Goal: Task Accomplishment & Management: Use online tool/utility

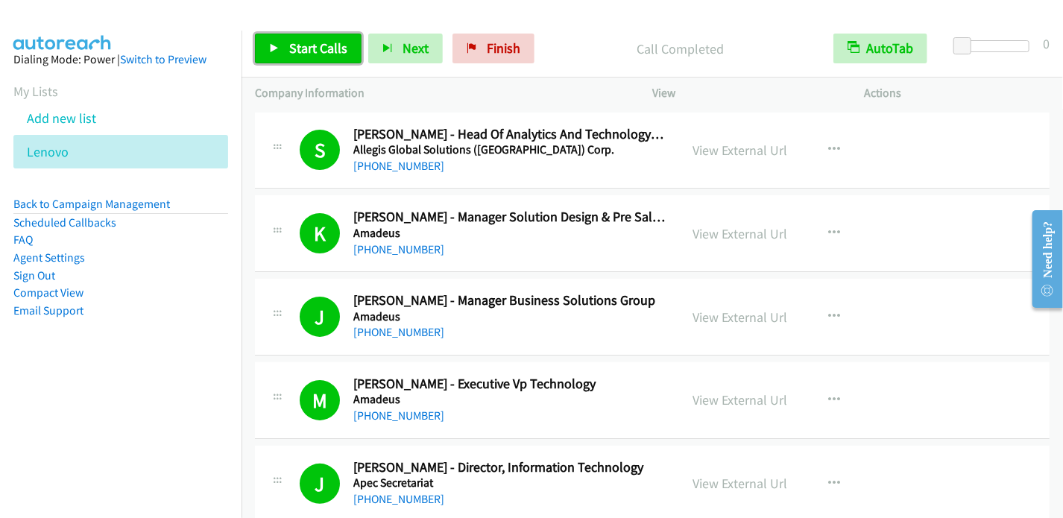
click at [300, 45] on span "Start Calls" at bounding box center [318, 48] width 58 height 17
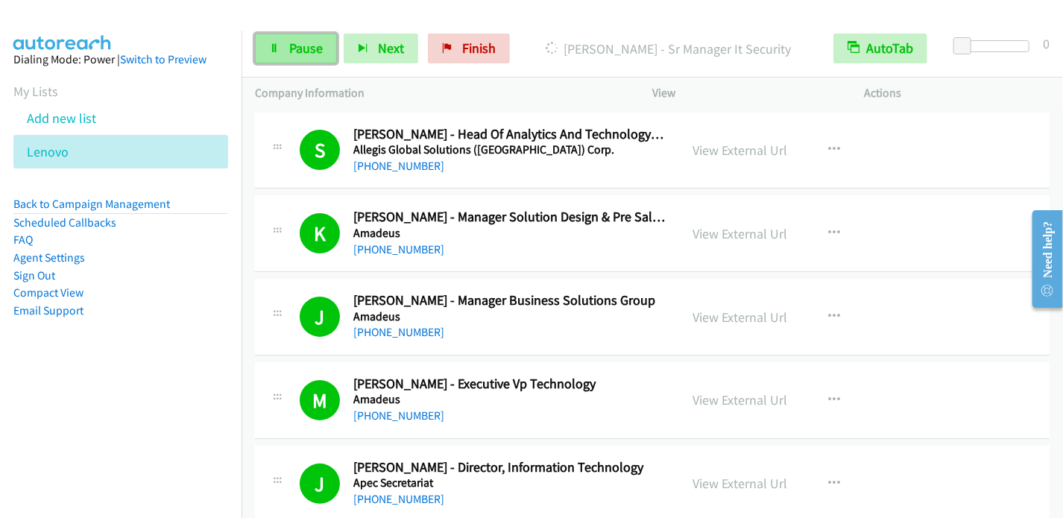
click at [276, 40] on link "Pause" at bounding box center [296, 49] width 82 height 30
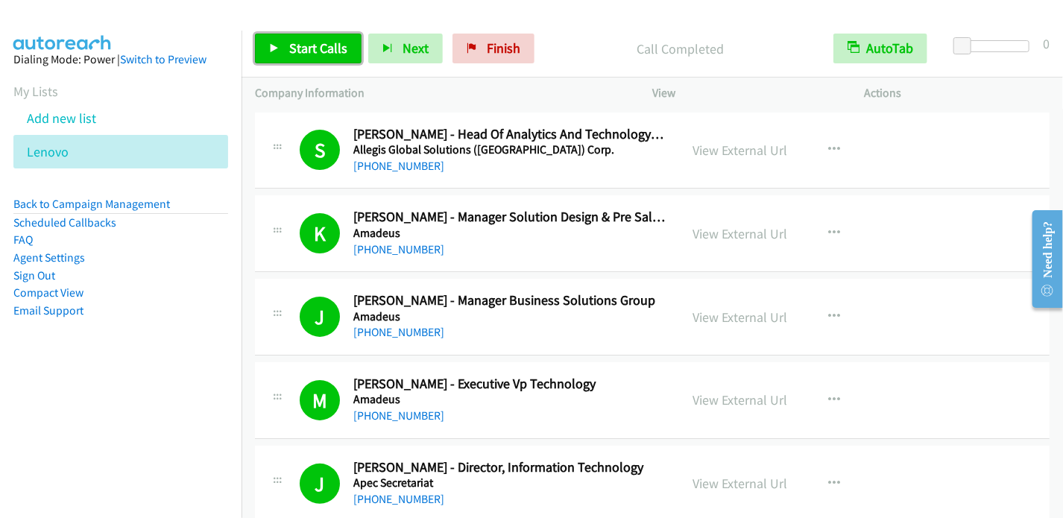
click at [293, 44] on span "Start Calls" at bounding box center [318, 48] width 58 height 17
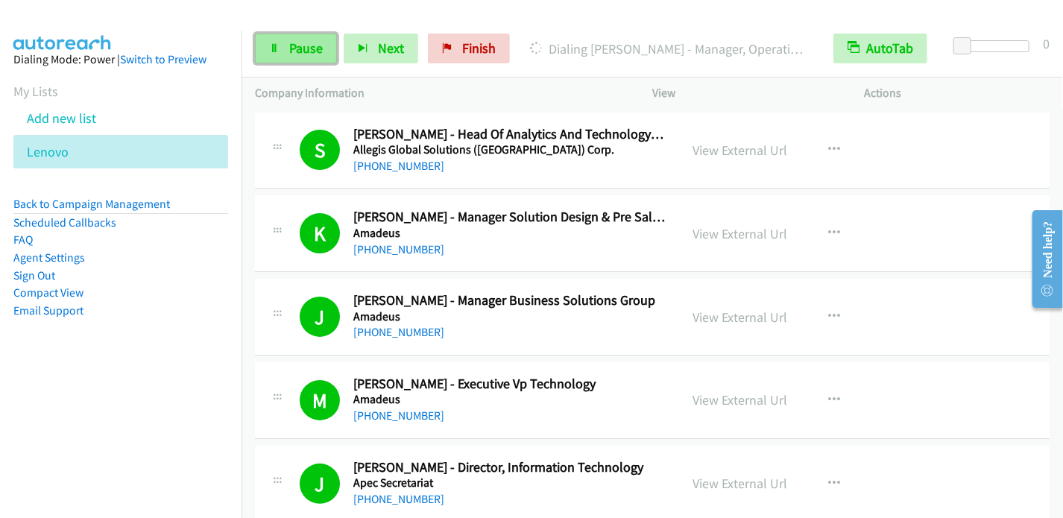
click at [293, 51] on span "Pause" at bounding box center [306, 48] width 34 height 17
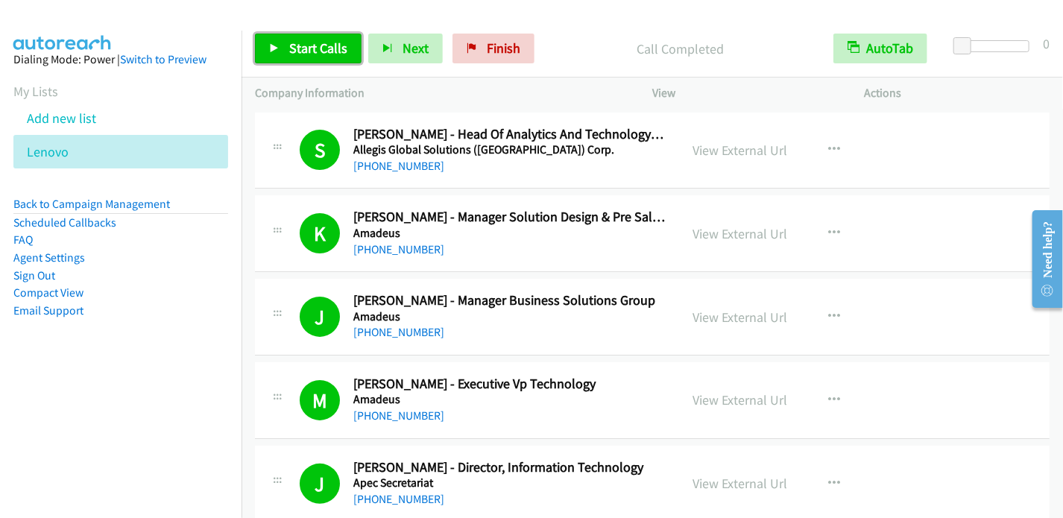
click at [269, 44] on icon at bounding box center [274, 49] width 10 height 10
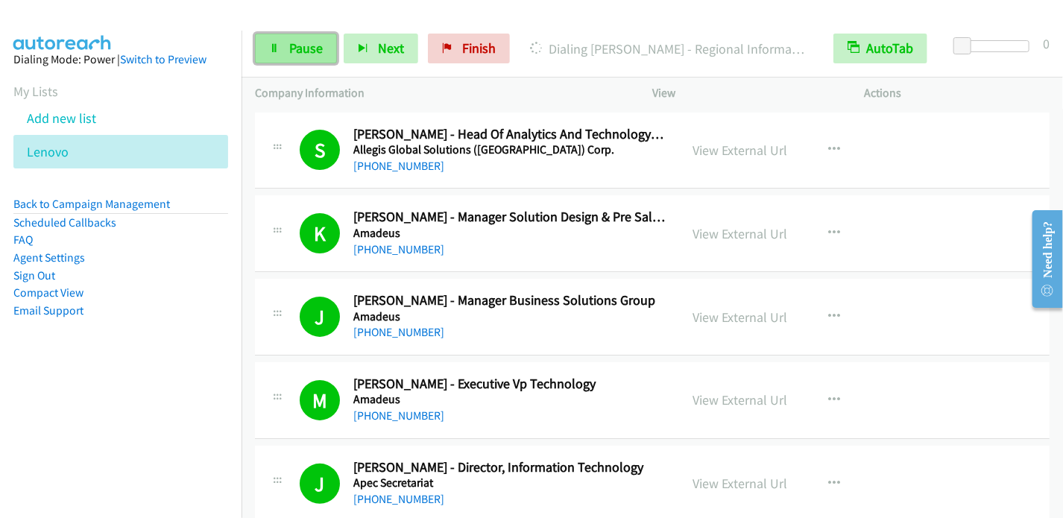
click at [294, 44] on span "Pause" at bounding box center [306, 48] width 34 height 17
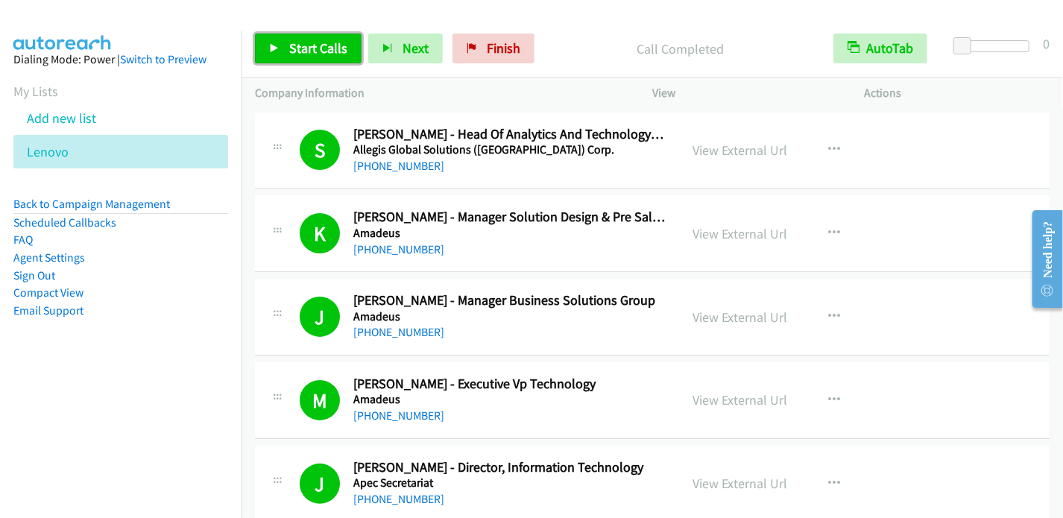
click at [283, 45] on link "Start Calls" at bounding box center [308, 49] width 107 height 30
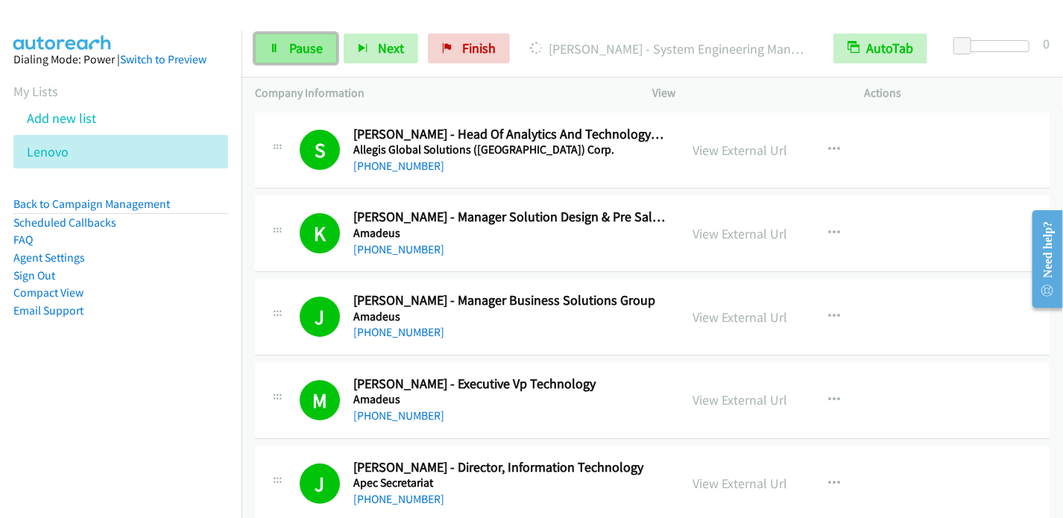
click at [267, 48] on link "Pause" at bounding box center [296, 49] width 82 height 30
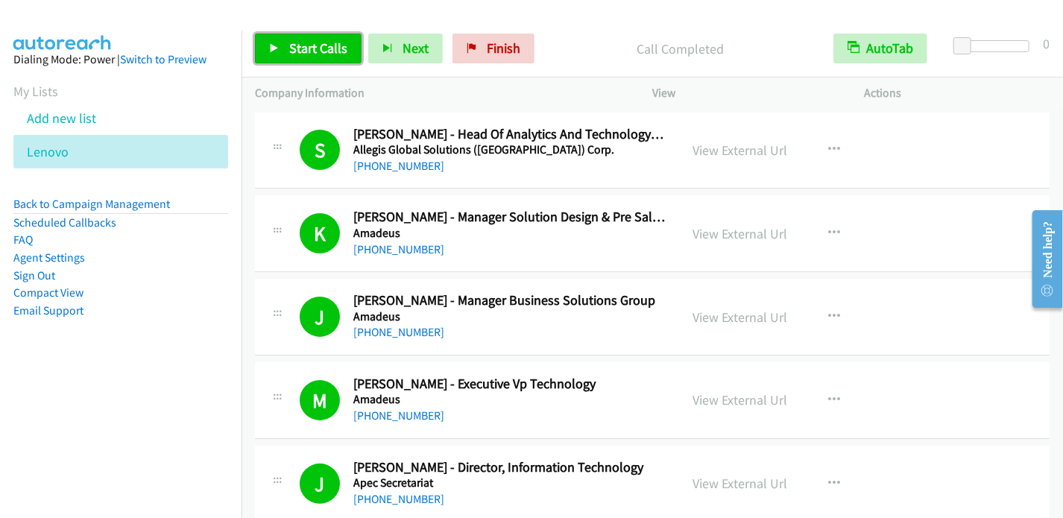
click at [321, 56] on link "Start Calls" at bounding box center [308, 49] width 107 height 30
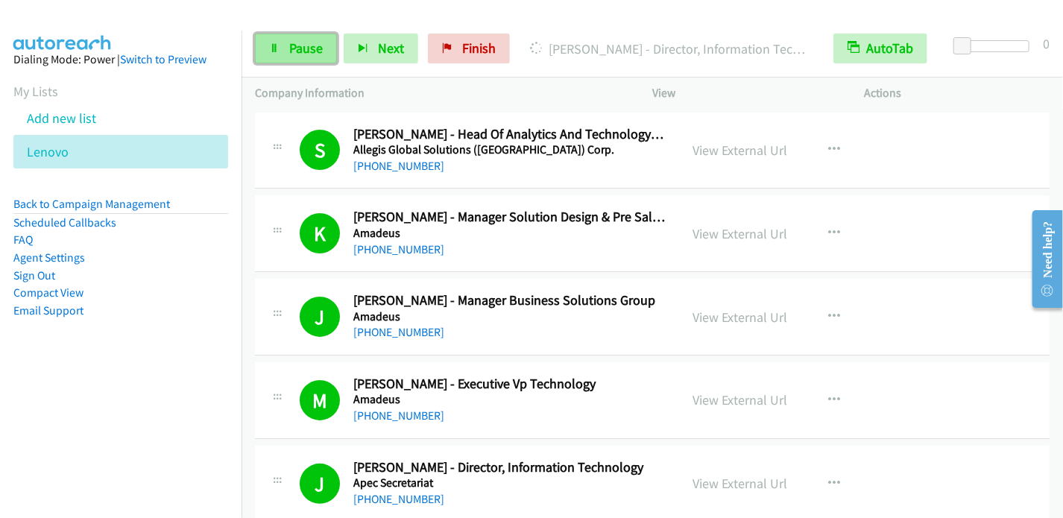
click at [309, 49] on span "Pause" at bounding box center [306, 48] width 34 height 17
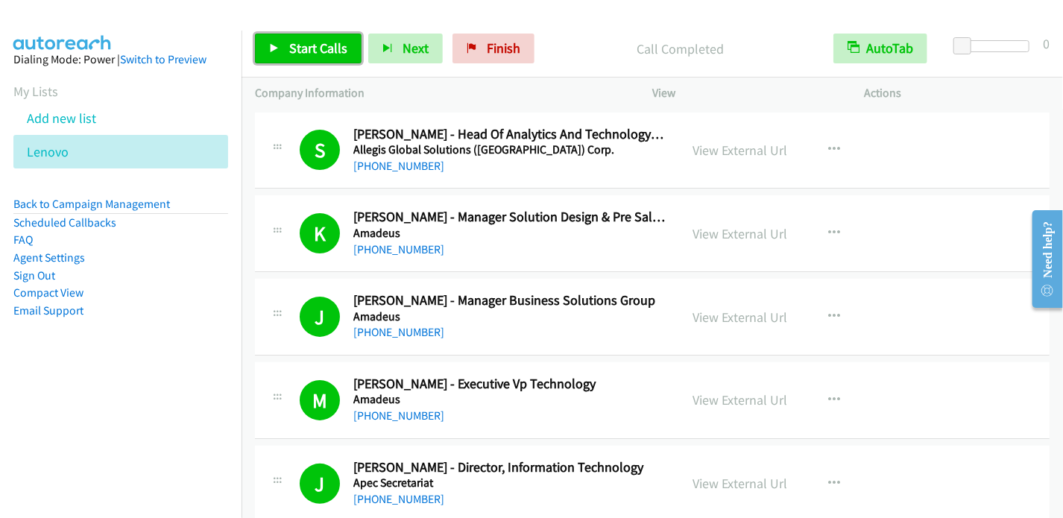
click at [292, 40] on span "Start Calls" at bounding box center [318, 48] width 58 height 17
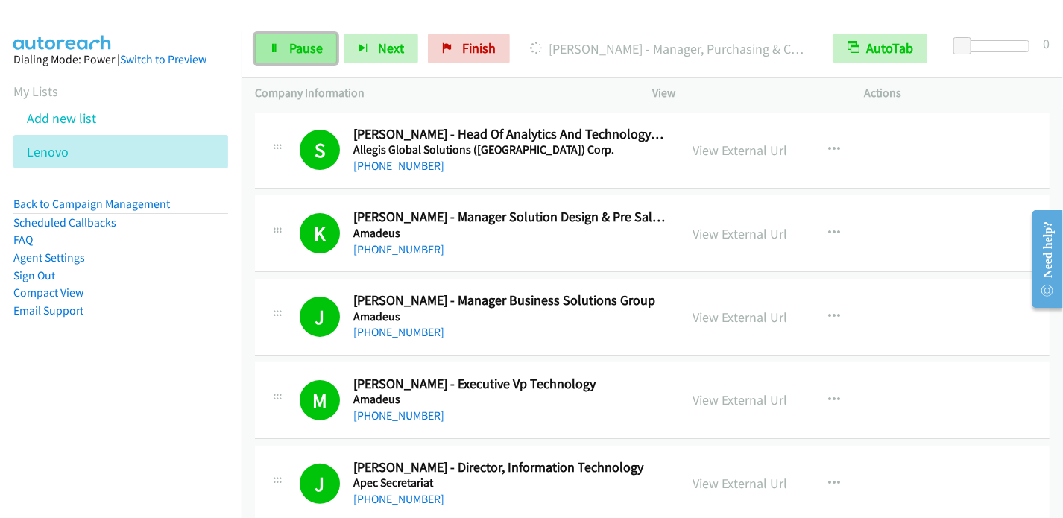
click at [281, 48] on link "Pause" at bounding box center [296, 49] width 82 height 30
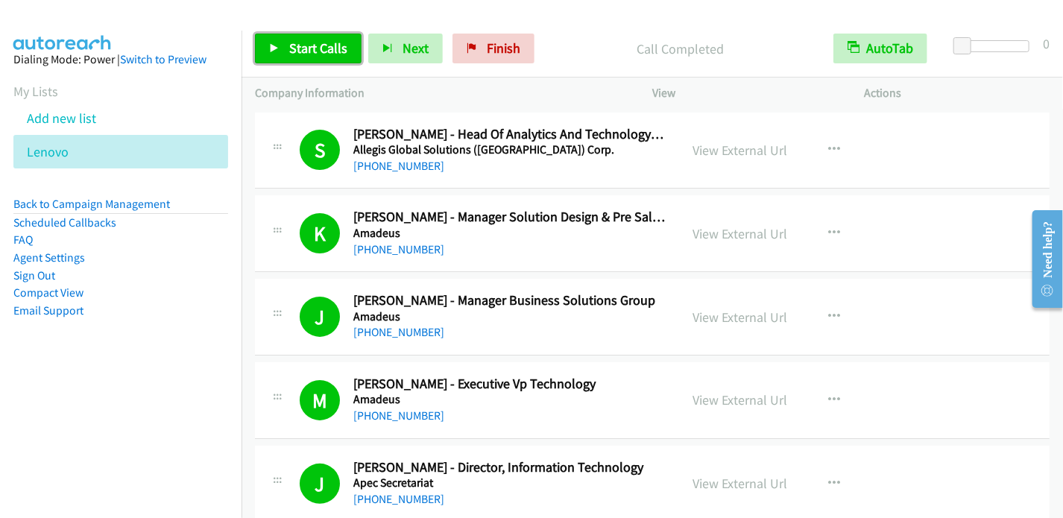
click at [274, 52] on icon at bounding box center [274, 49] width 10 height 10
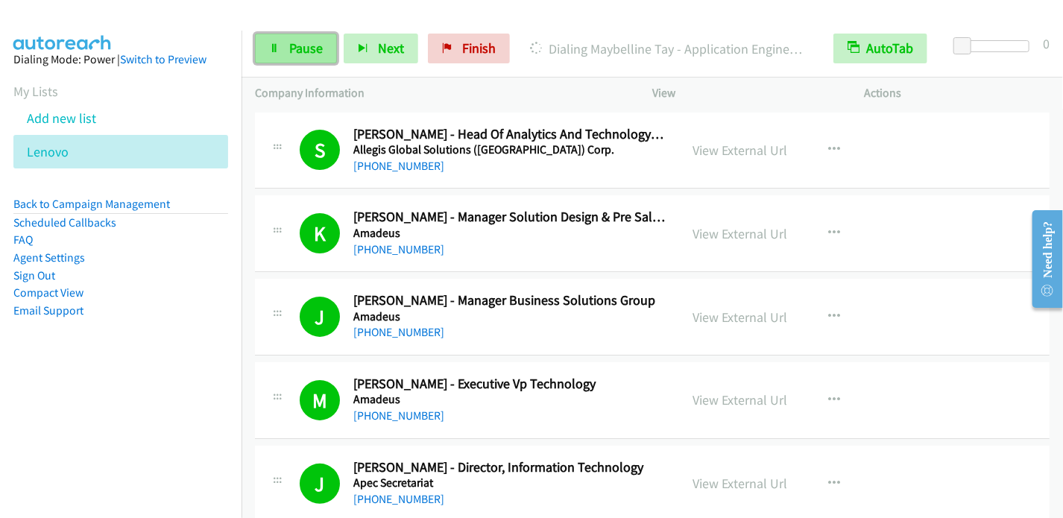
click at [280, 54] on link "Pause" at bounding box center [296, 49] width 82 height 30
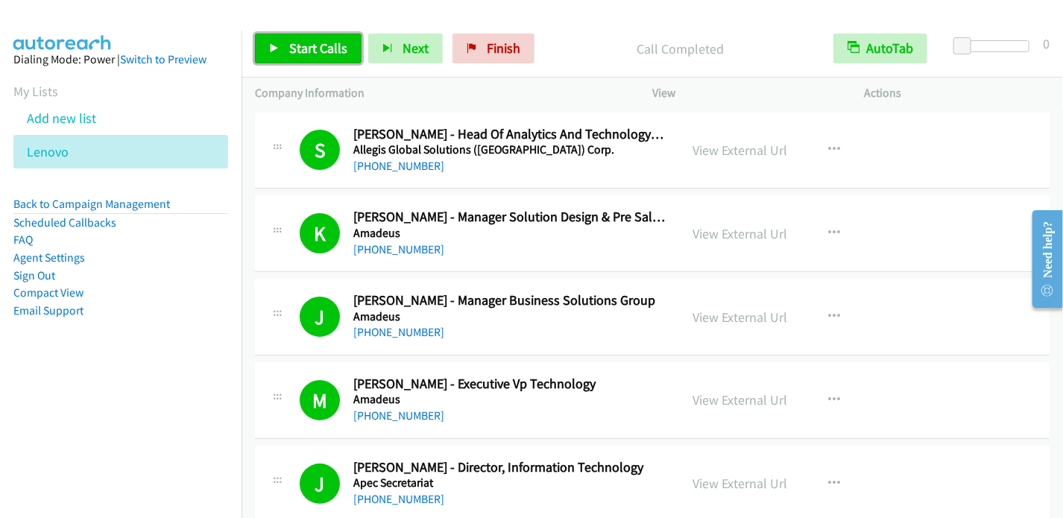
click at [280, 48] on link "Start Calls" at bounding box center [308, 49] width 107 height 30
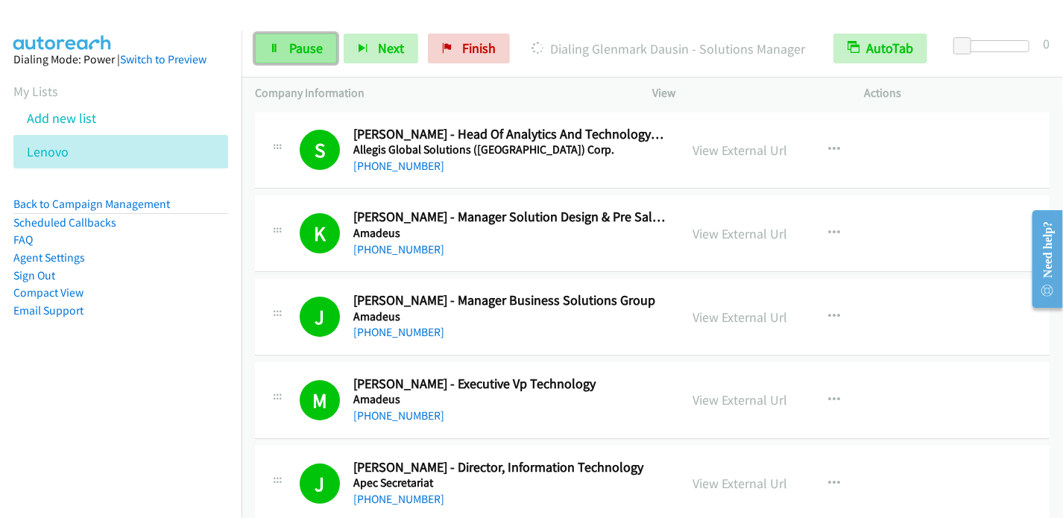
click at [294, 41] on span "Pause" at bounding box center [306, 48] width 34 height 17
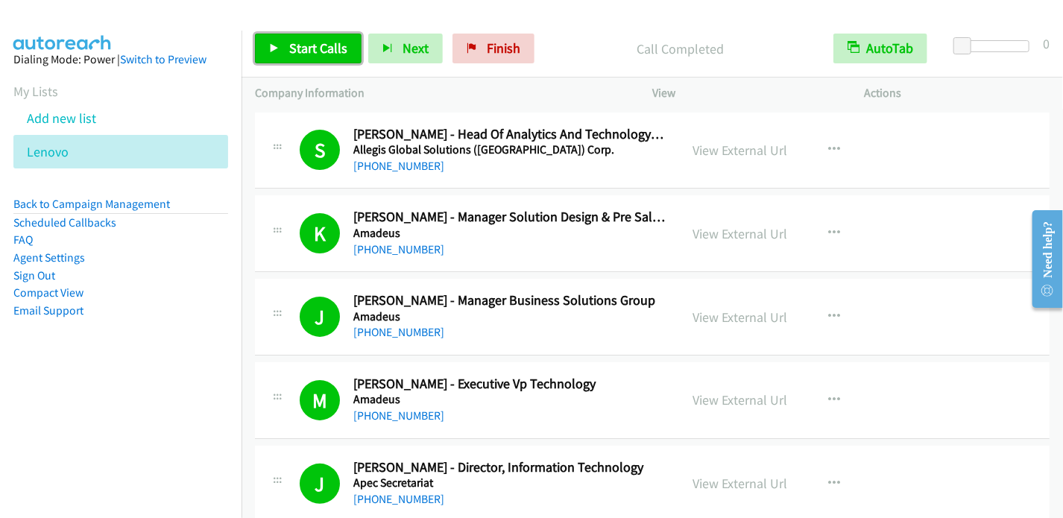
click at [279, 44] on link "Start Calls" at bounding box center [308, 49] width 107 height 30
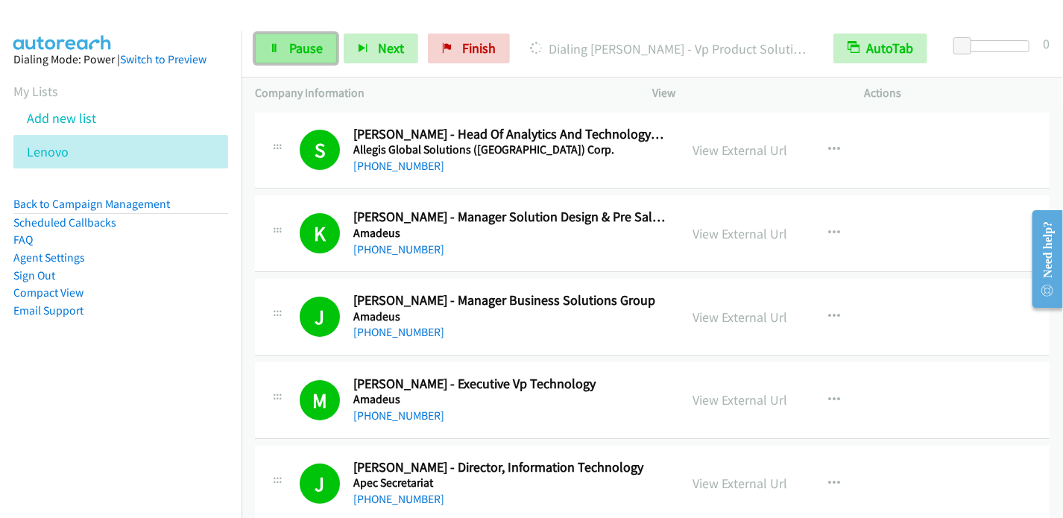
click at [289, 44] on span "Pause" at bounding box center [306, 48] width 34 height 17
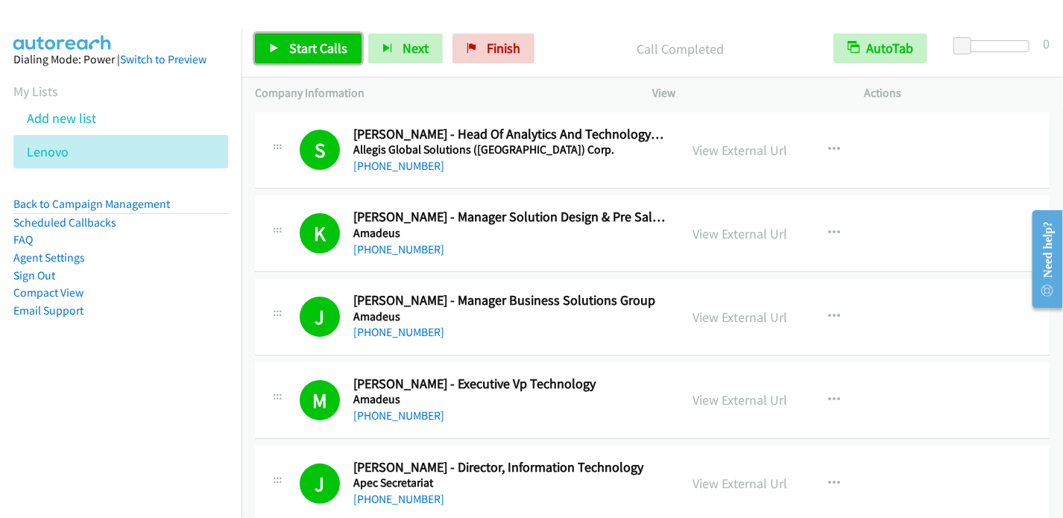
click at [295, 47] on span "Start Calls" at bounding box center [318, 48] width 58 height 17
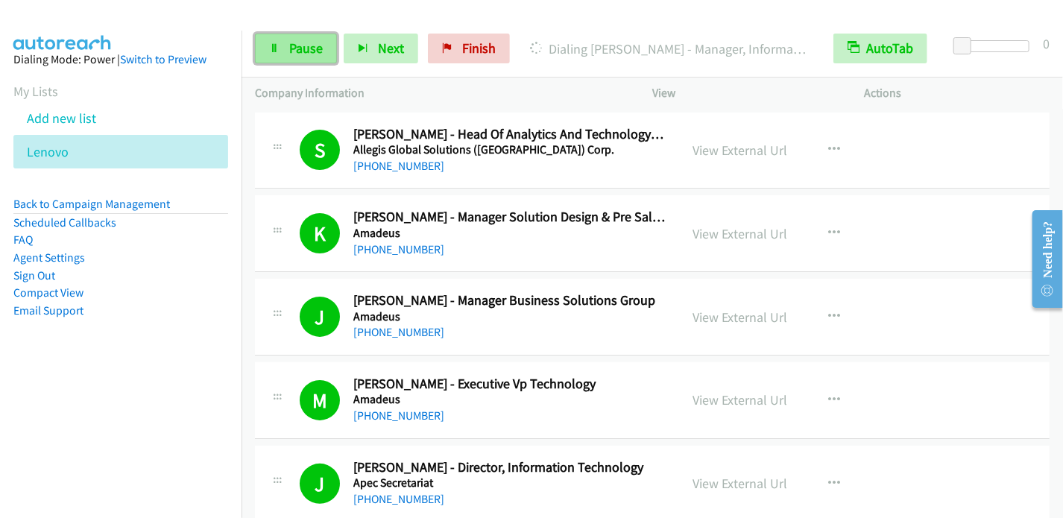
click at [301, 56] on link "Pause" at bounding box center [296, 49] width 82 height 30
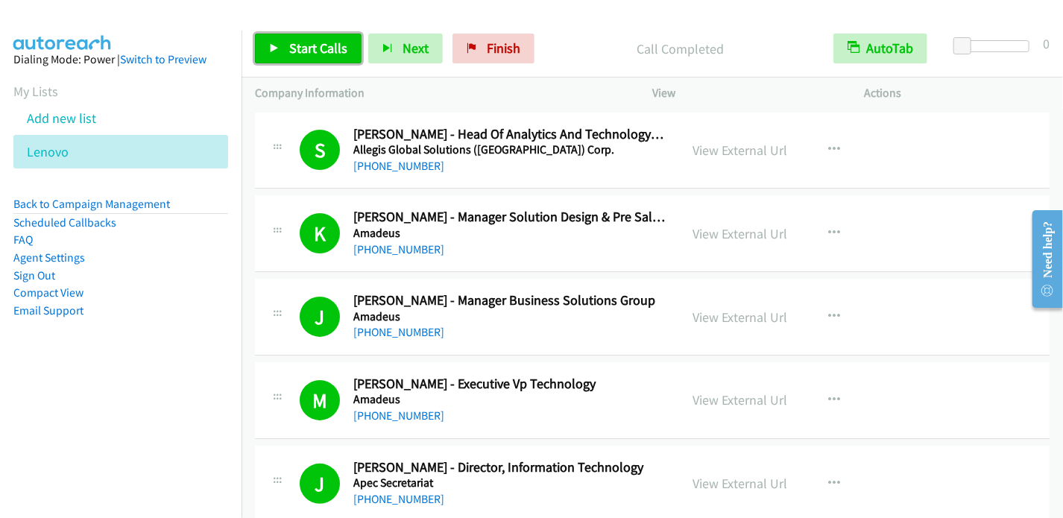
click at [284, 45] on link "Start Calls" at bounding box center [308, 49] width 107 height 30
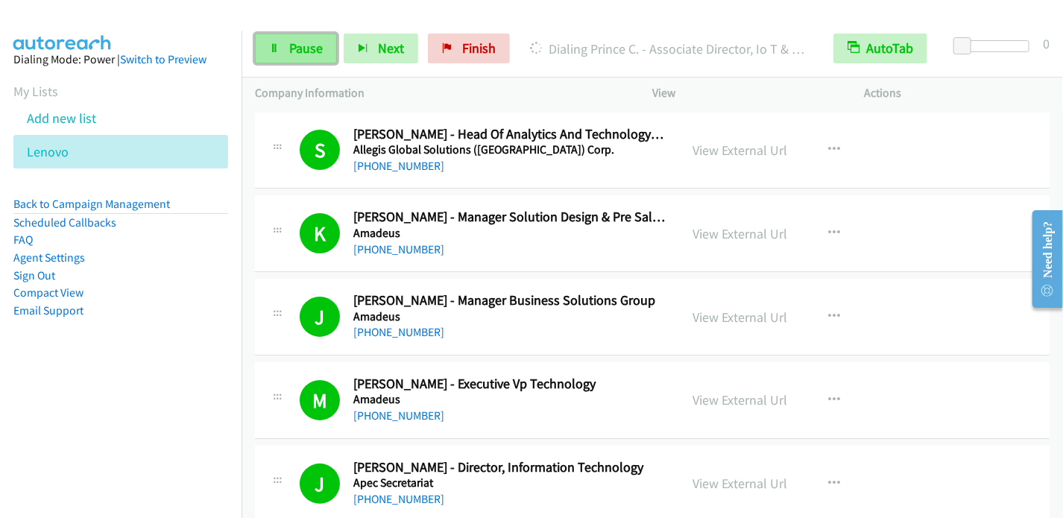
click at [289, 55] on span "Pause" at bounding box center [306, 48] width 34 height 17
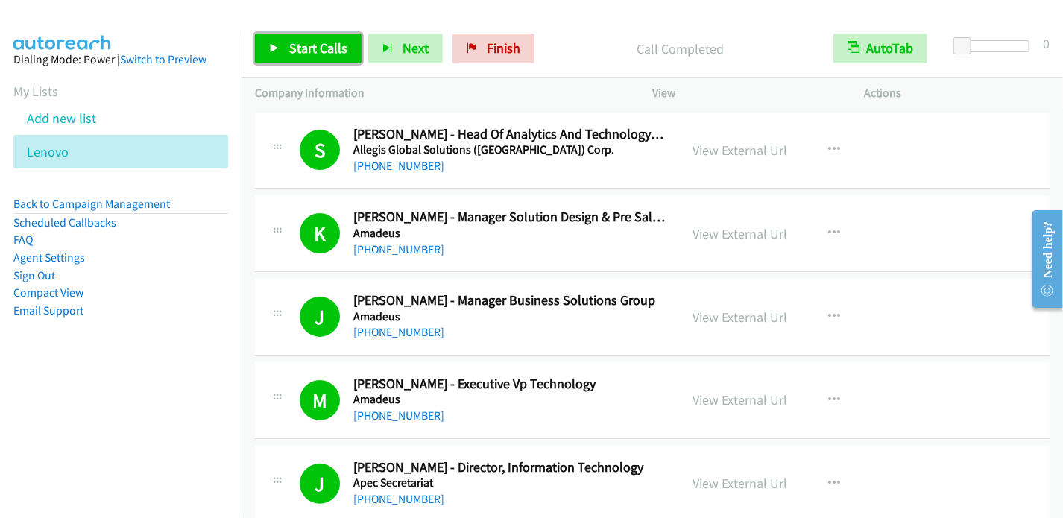
click at [311, 45] on span "Start Calls" at bounding box center [318, 48] width 58 height 17
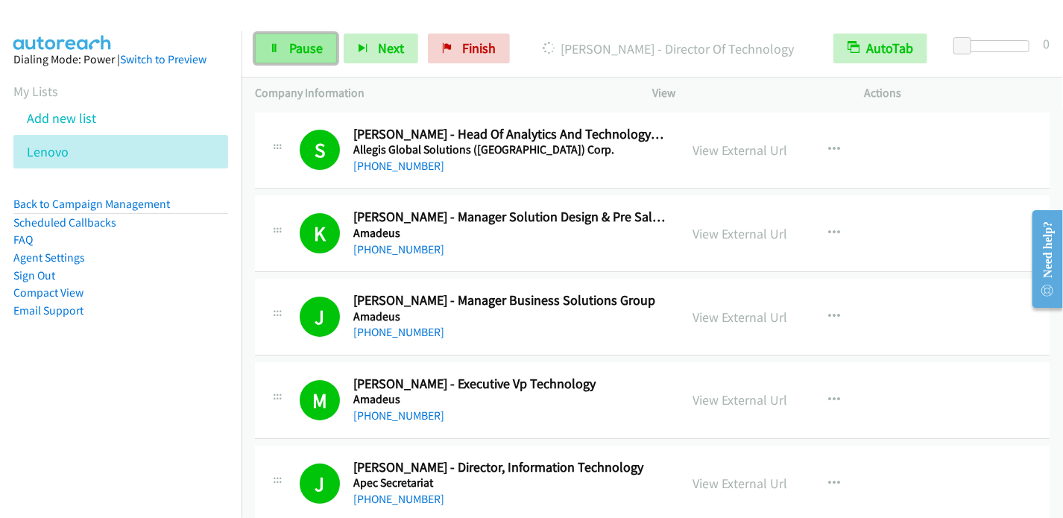
drag, startPoint x: 304, startPoint y: 51, endPoint x: 309, endPoint y: 43, distance: 9.3
click at [304, 51] on span "Pause" at bounding box center [306, 48] width 34 height 17
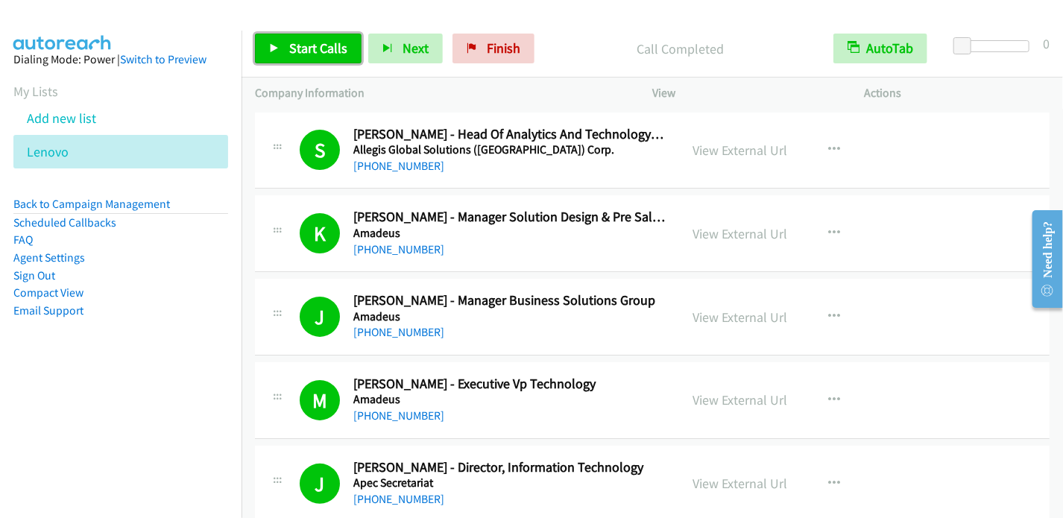
click at [295, 51] on span "Start Calls" at bounding box center [318, 48] width 58 height 17
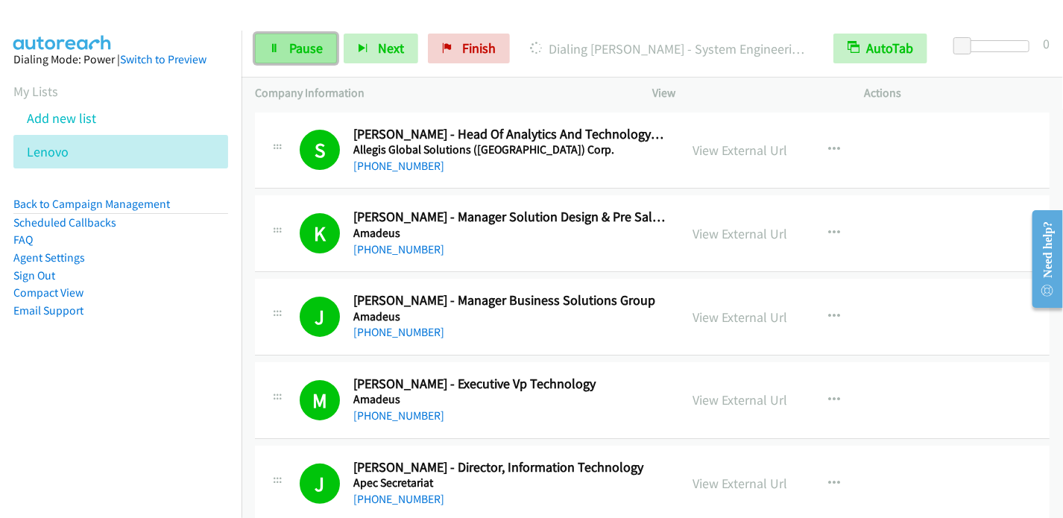
click at [303, 54] on span "Pause" at bounding box center [306, 48] width 34 height 17
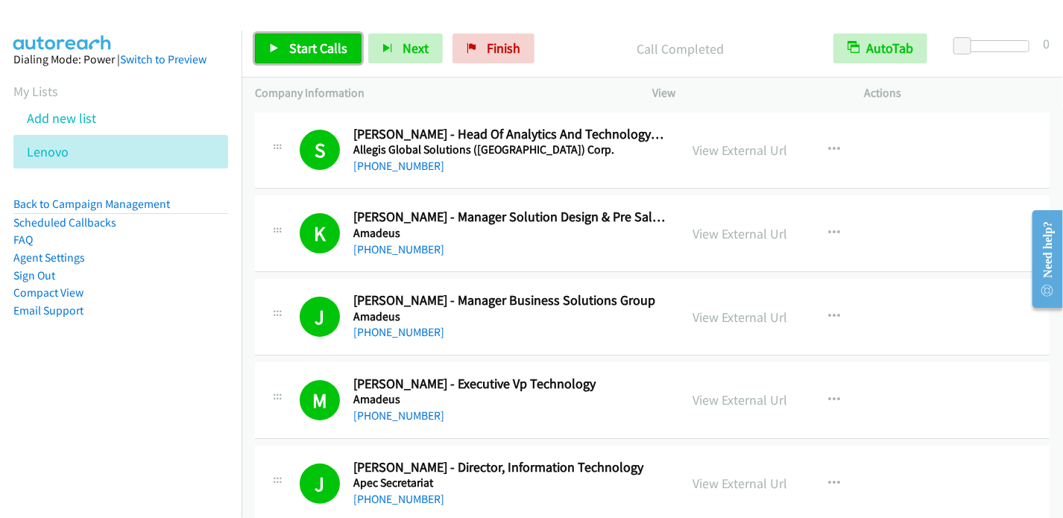
click at [297, 48] on span "Start Calls" at bounding box center [318, 48] width 58 height 17
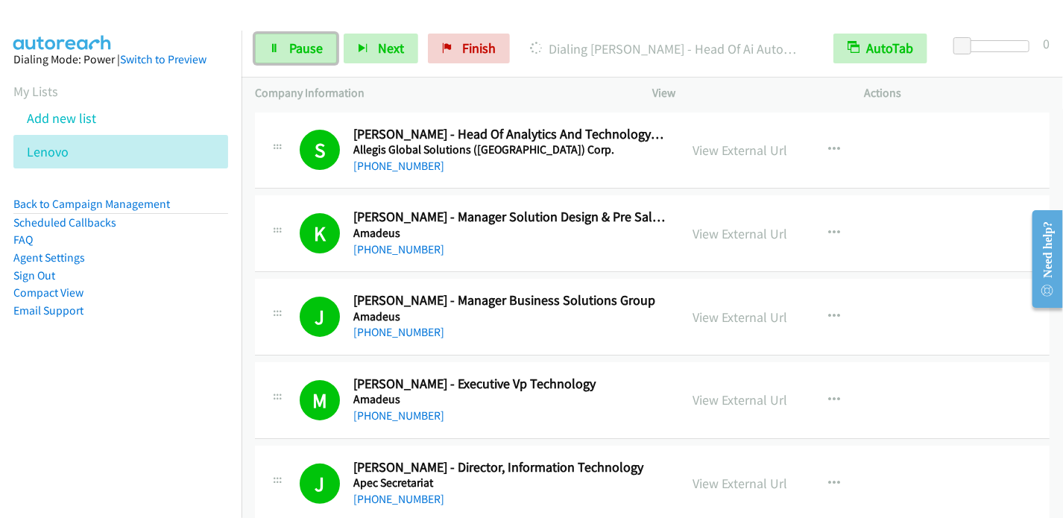
drag, startPoint x: 295, startPoint y: 41, endPoint x: 299, endPoint y: 30, distance: 11.8
click at [295, 41] on span "Pause" at bounding box center [306, 48] width 34 height 17
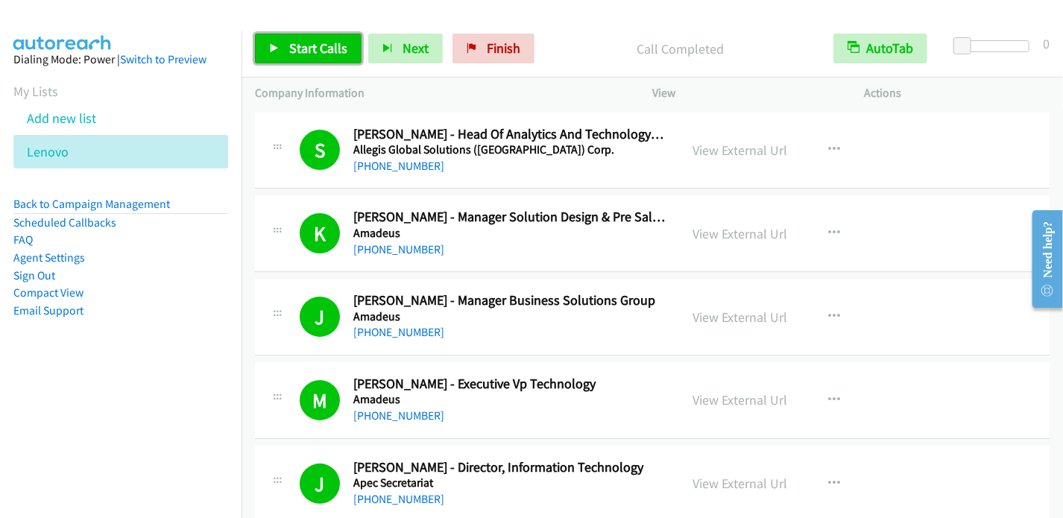
click at [268, 40] on link "Start Calls" at bounding box center [308, 49] width 107 height 30
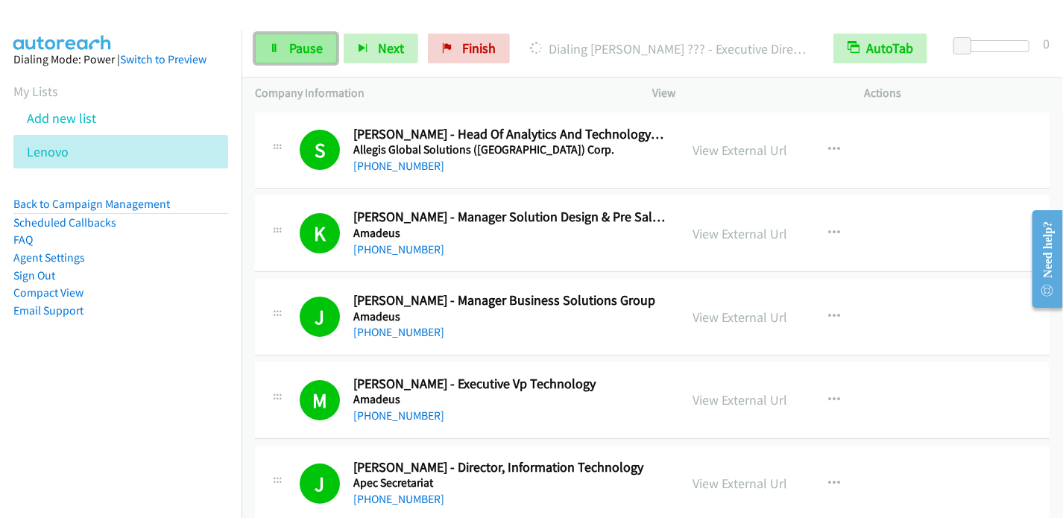
click at [284, 46] on link "Pause" at bounding box center [296, 49] width 82 height 30
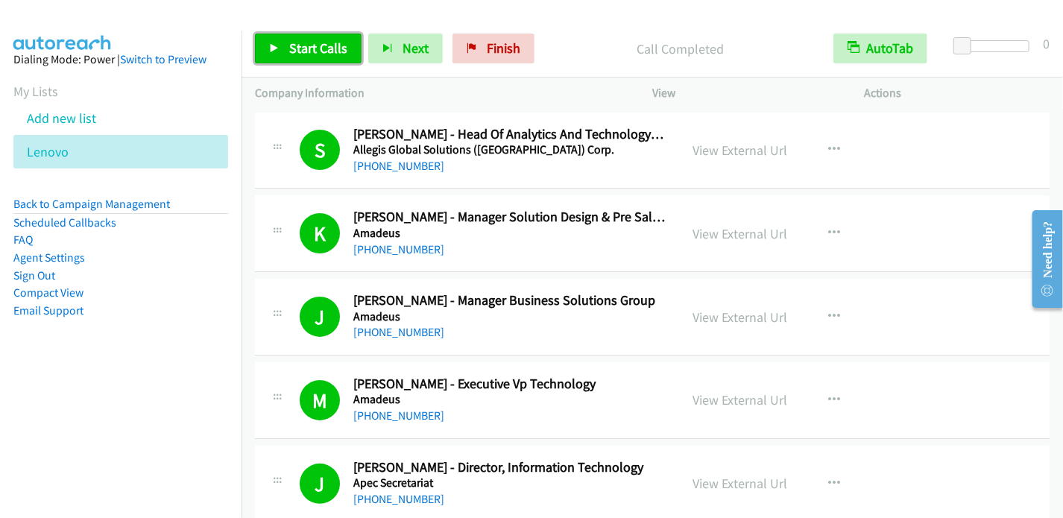
click at [280, 43] on link "Start Calls" at bounding box center [308, 49] width 107 height 30
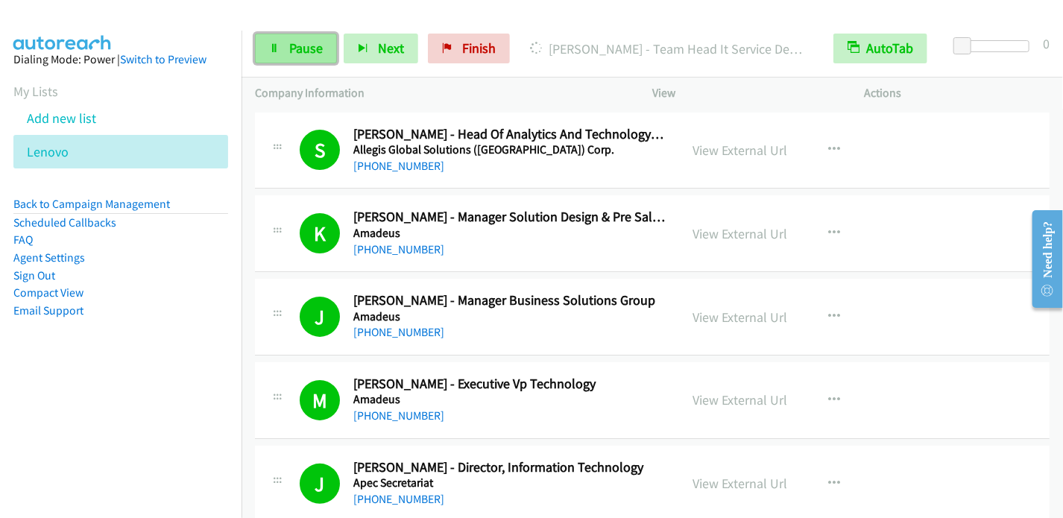
click at [277, 40] on link "Pause" at bounding box center [296, 49] width 82 height 30
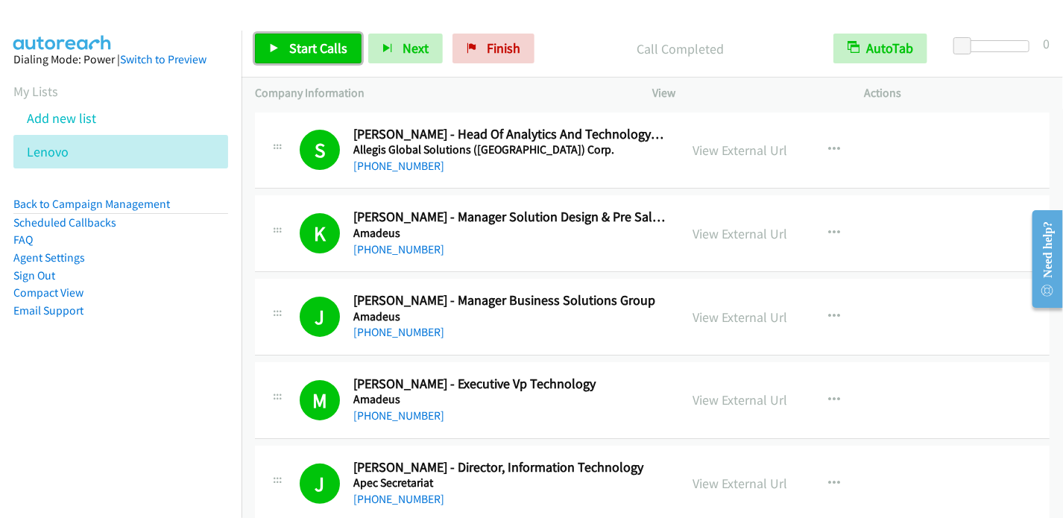
click at [277, 48] on icon at bounding box center [274, 49] width 10 height 10
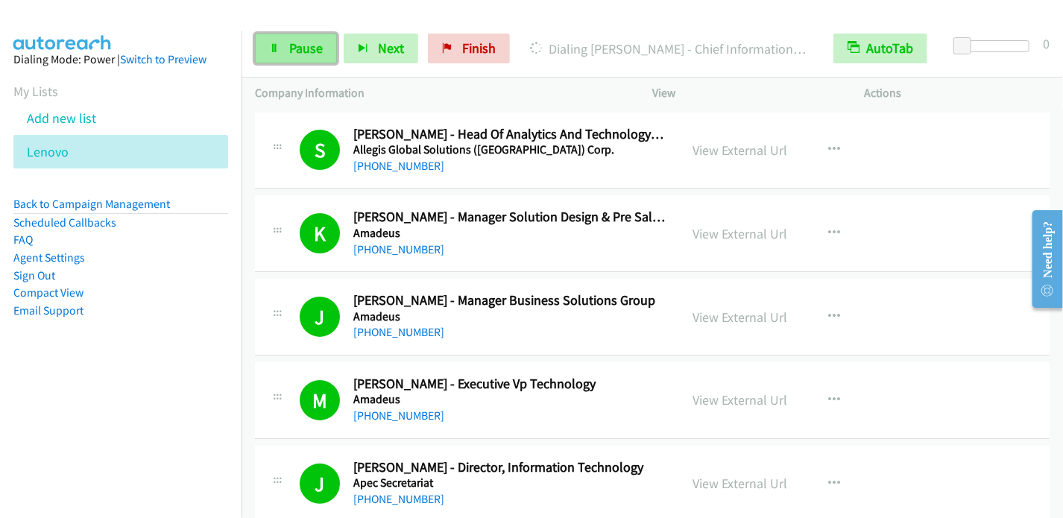
click at [286, 48] on link "Pause" at bounding box center [296, 49] width 82 height 30
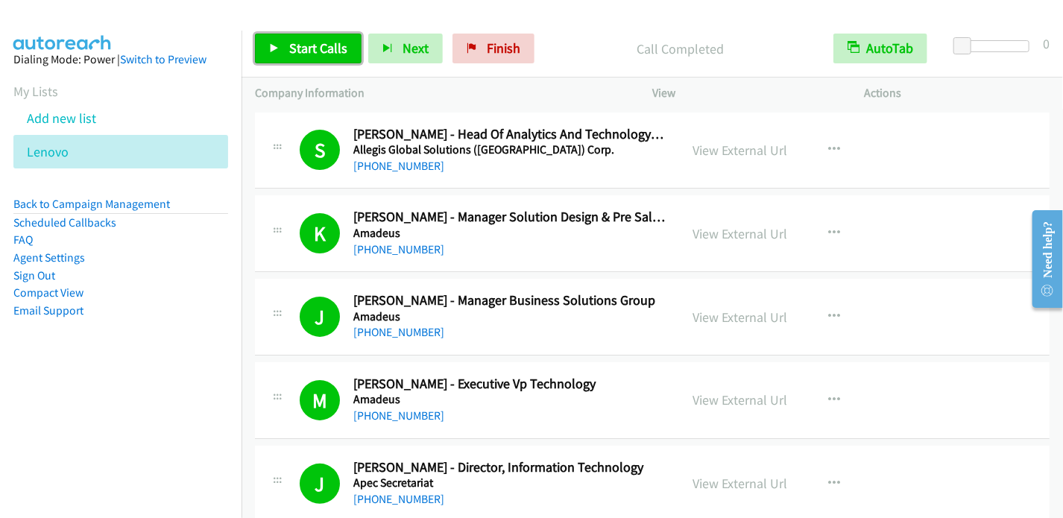
click at [279, 48] on link "Start Calls" at bounding box center [308, 49] width 107 height 30
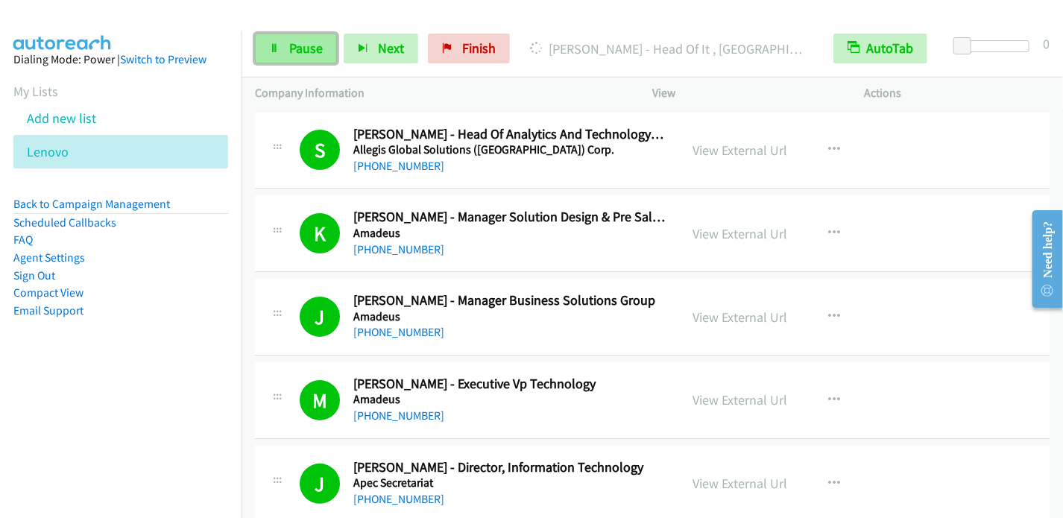
click at [306, 52] on span "Pause" at bounding box center [306, 48] width 34 height 17
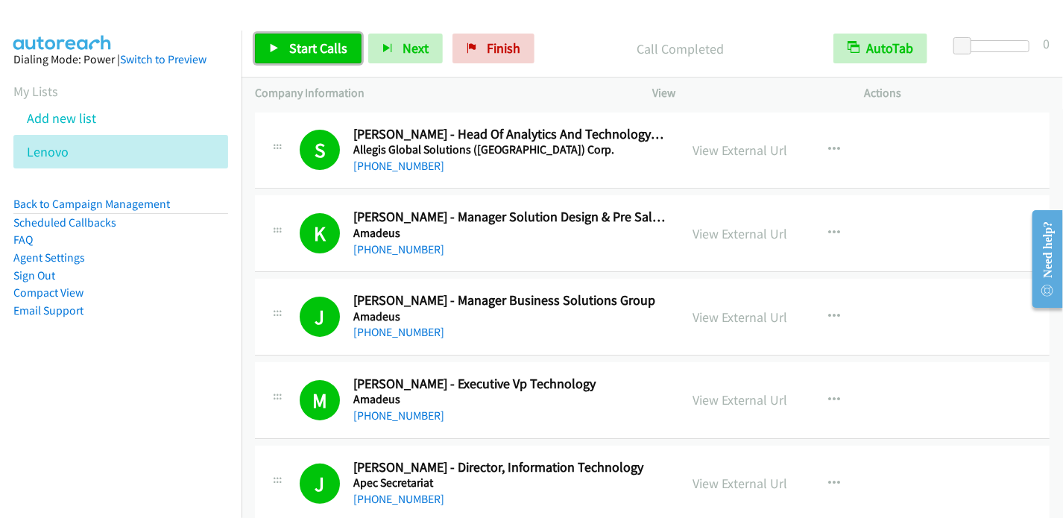
click at [280, 44] on link "Start Calls" at bounding box center [308, 49] width 107 height 30
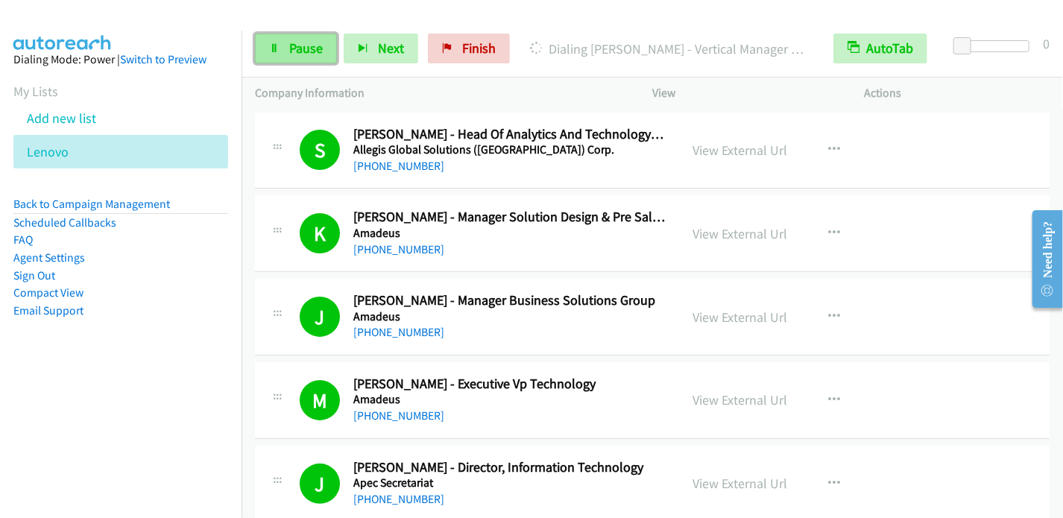
click at [286, 54] on link "Pause" at bounding box center [296, 49] width 82 height 30
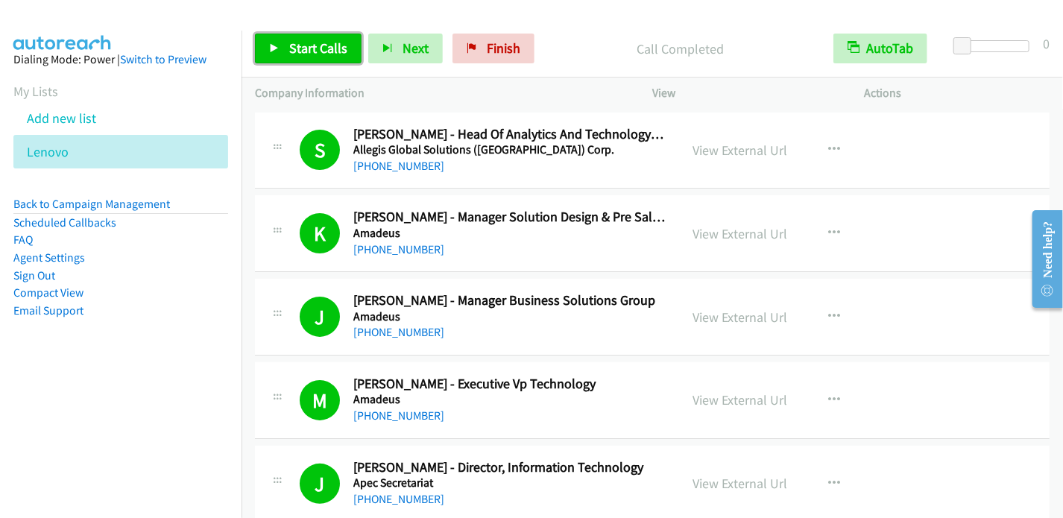
click at [307, 57] on link "Start Calls" at bounding box center [308, 49] width 107 height 30
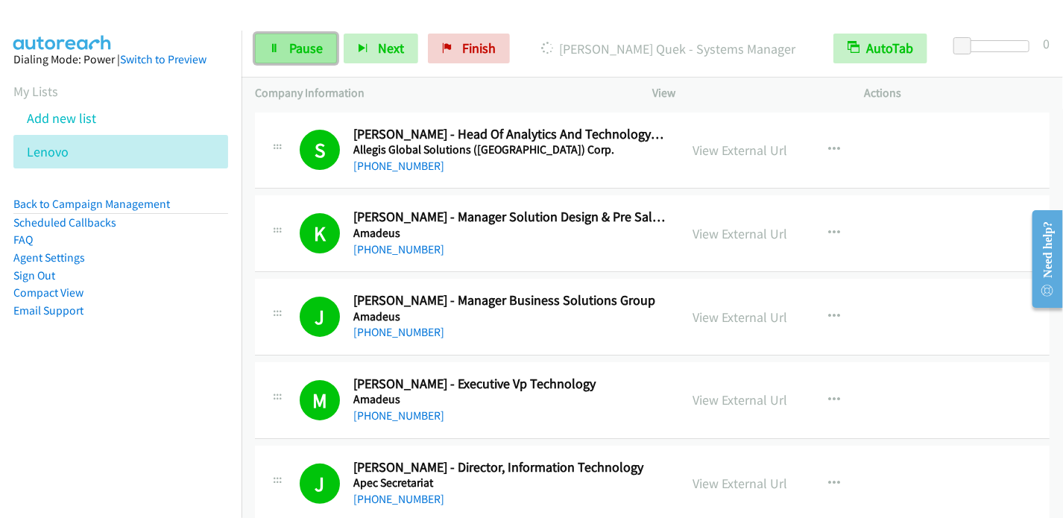
drag, startPoint x: 288, startPoint y: 48, endPoint x: 289, endPoint y: 40, distance: 8.3
click at [289, 48] on span "Pause" at bounding box center [306, 48] width 34 height 17
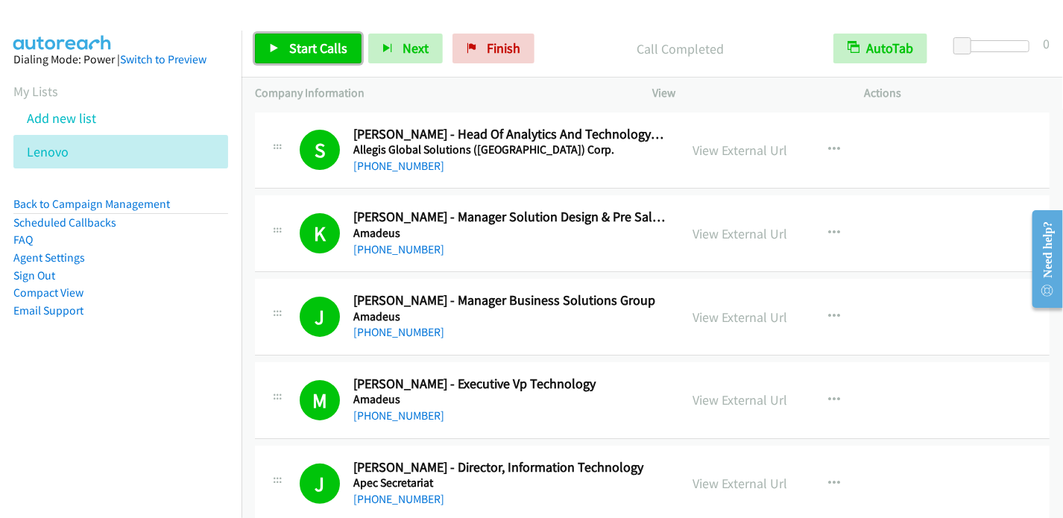
click at [289, 56] on link "Start Calls" at bounding box center [308, 49] width 107 height 30
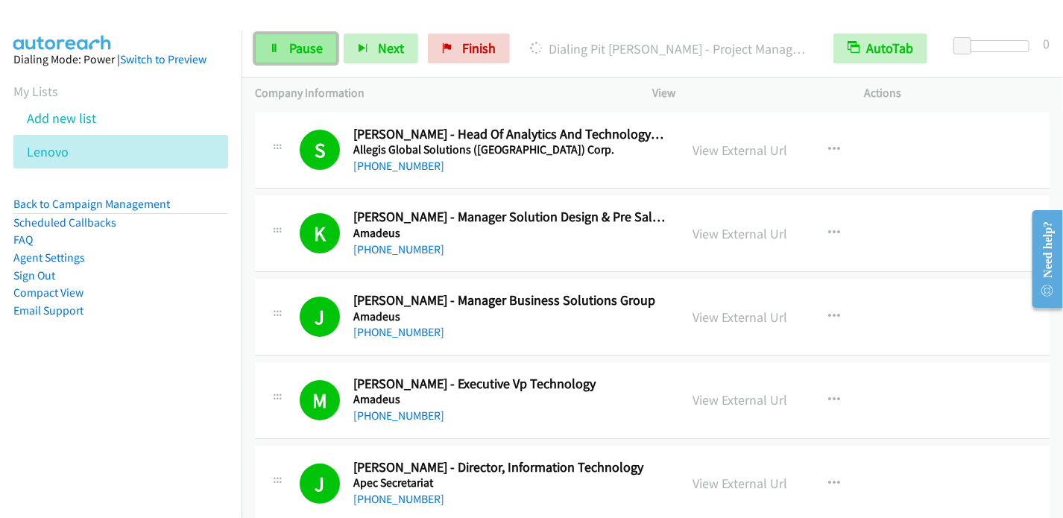
click at [275, 46] on icon at bounding box center [274, 49] width 10 height 10
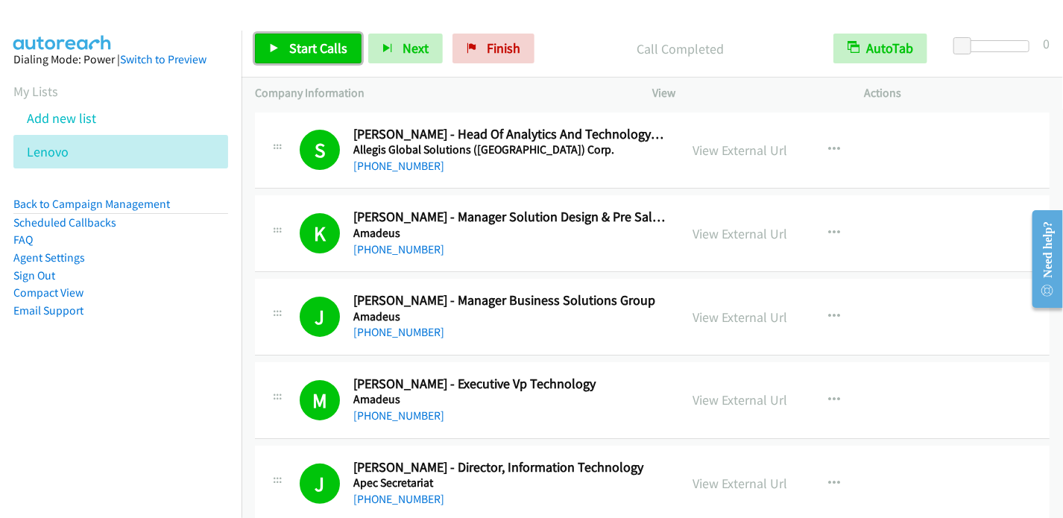
click at [323, 46] on span "Start Calls" at bounding box center [318, 48] width 58 height 17
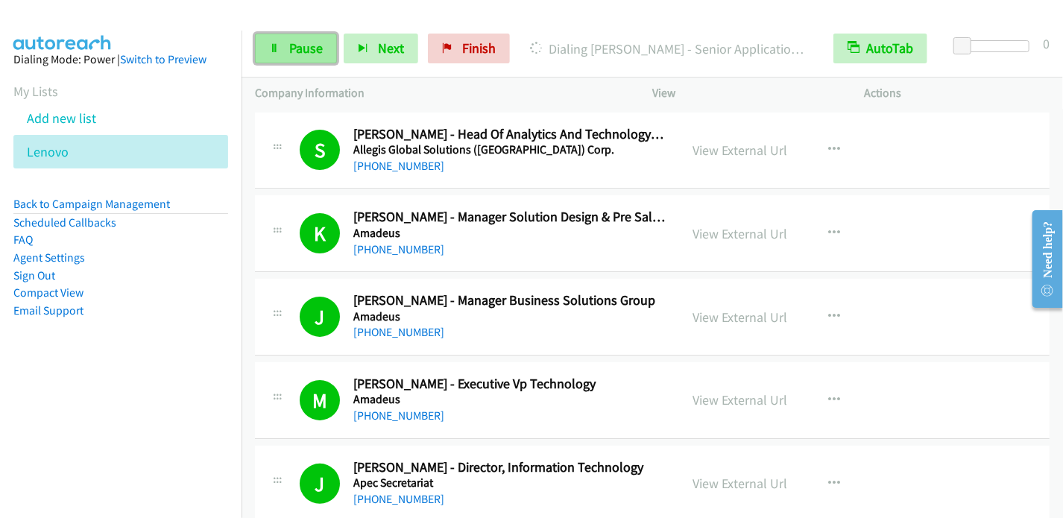
click at [291, 50] on span "Pause" at bounding box center [306, 48] width 34 height 17
